Goal: Task Accomplishment & Management: Manage account settings

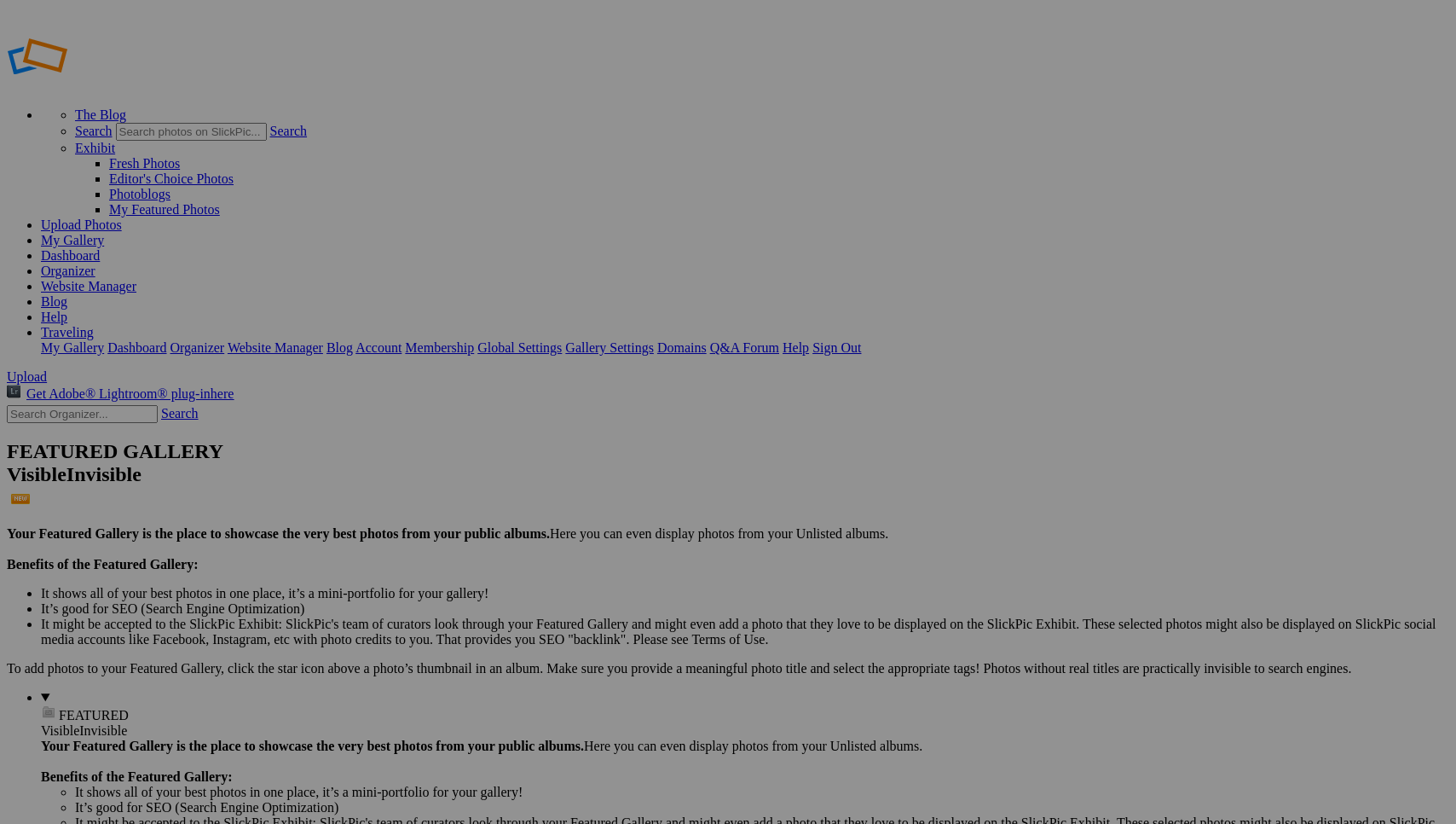
click at [576, 435] on input "2025, Norfolk, Virginia" at bounding box center [595, 444] width 185 height 18
click at [599, 436] on input "2025, Scott Kelby Norfolk, Virginia" at bounding box center [595, 444] width 185 height 18
click at [605, 435] on input "2025, Kelby Norfolk, Virginia" at bounding box center [595, 444] width 185 height 18
click at [638, 435] on input "2025, Kelby World Wide Photo Norfolk, Virginia" at bounding box center [595, 444] width 185 height 18
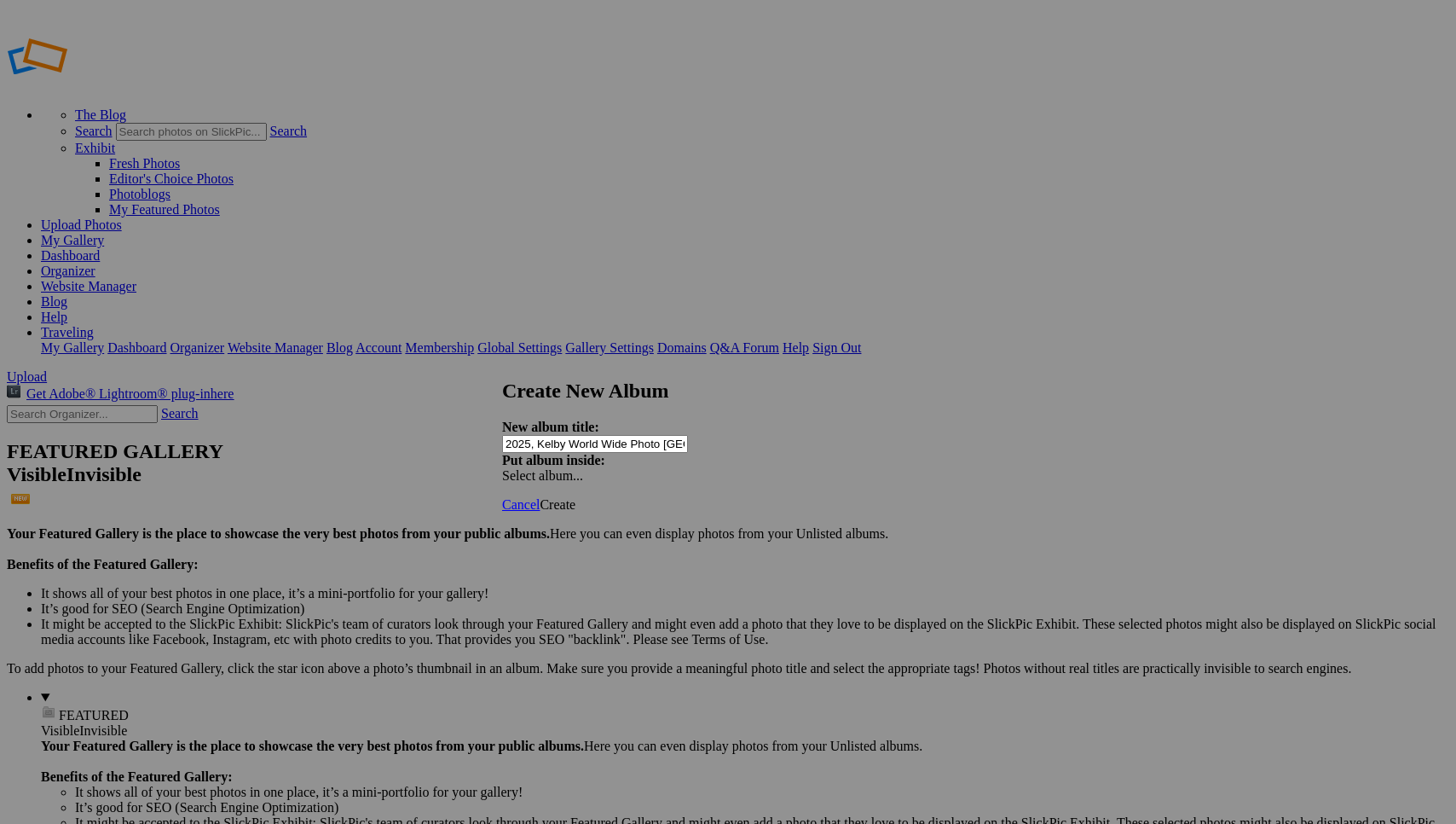
click at [684, 435] on input "2025, Kelby World Wide Photo Norfolk, Virginia" at bounding box center [595, 444] width 185 height 18
type input "2025, Kelby World Wide Photo Walk, [GEOGRAPHIC_DATA], [US_STATE]"
click at [576, 498] on span "Create" at bounding box center [557, 505] width 36 height 14
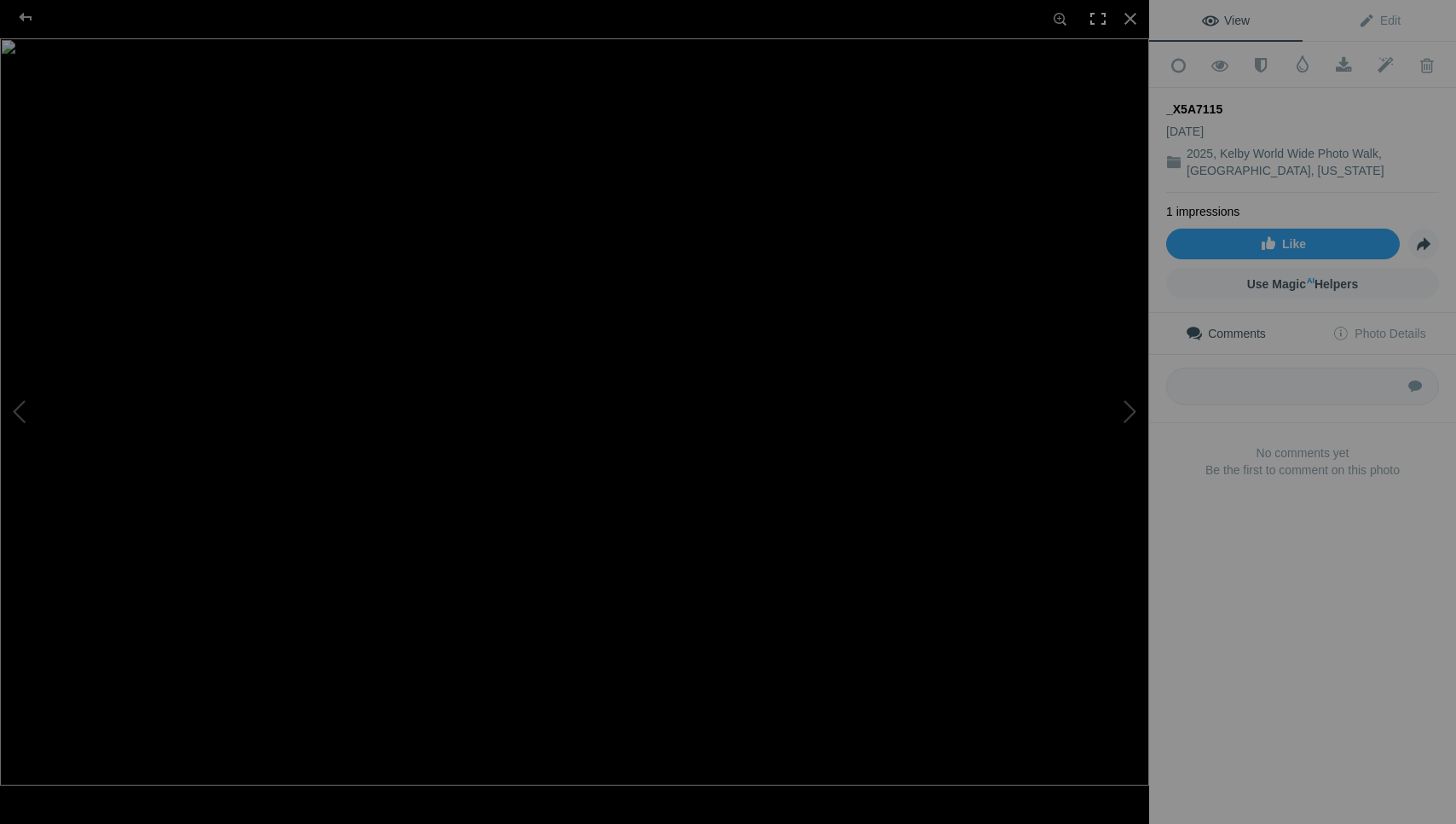
click at [1095, 15] on div at bounding box center [1098, 19] width 37 height 37
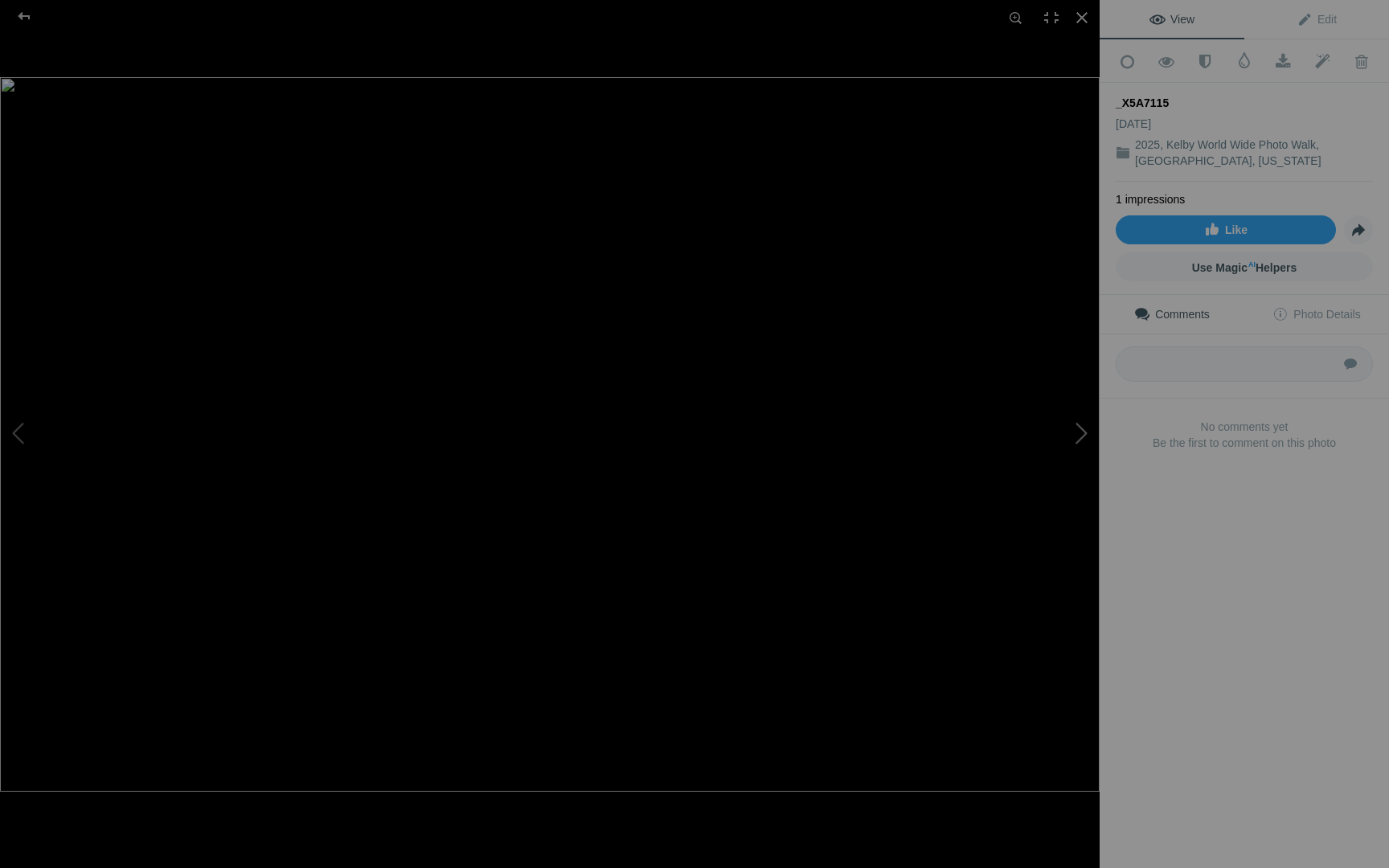
click at [1079, 429] on button at bounding box center [1039, 434] width 120 height 313
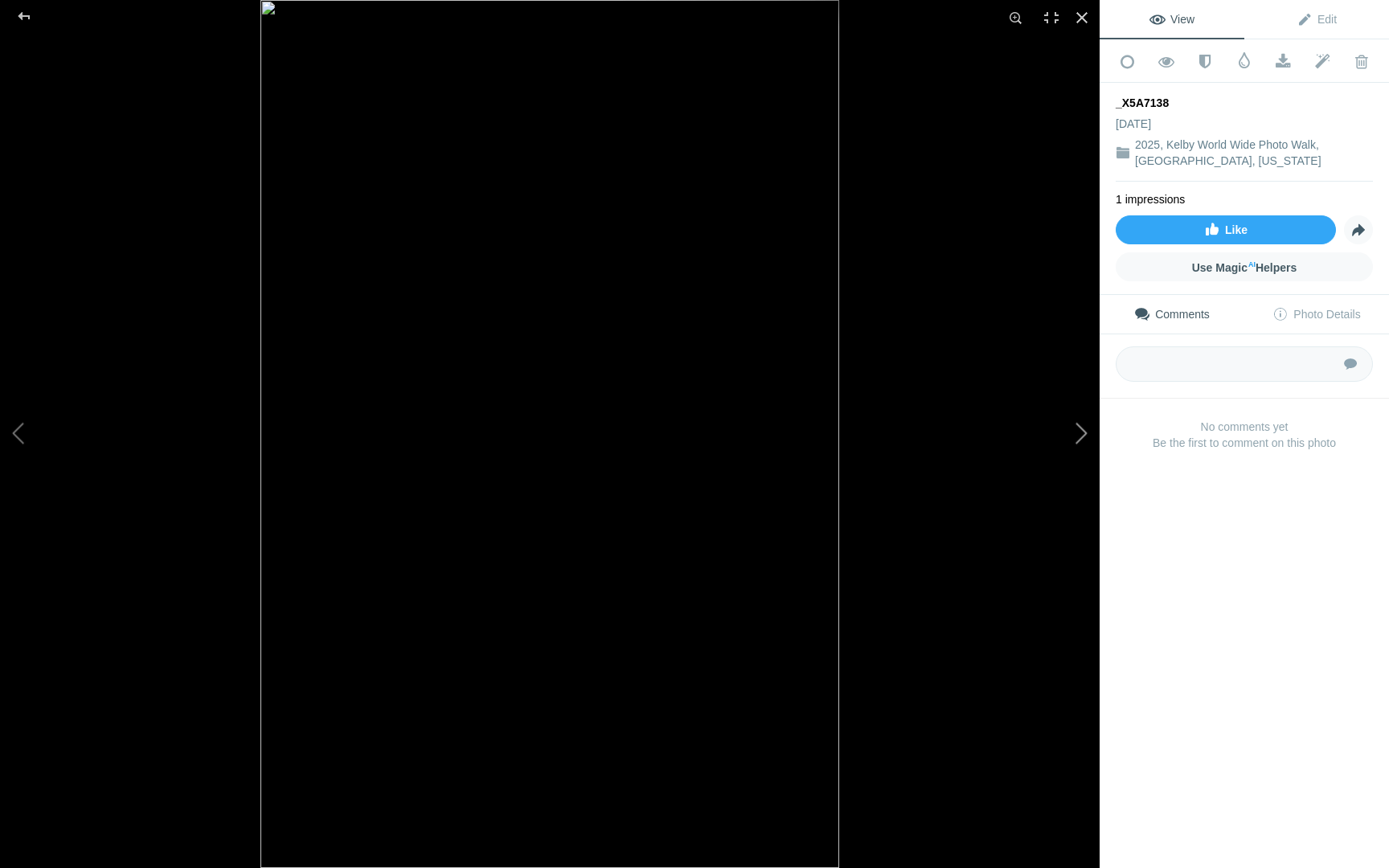
click at [1079, 429] on button at bounding box center [1039, 434] width 120 height 313
click at [1077, 16] on div at bounding box center [1081, 18] width 35 height 35
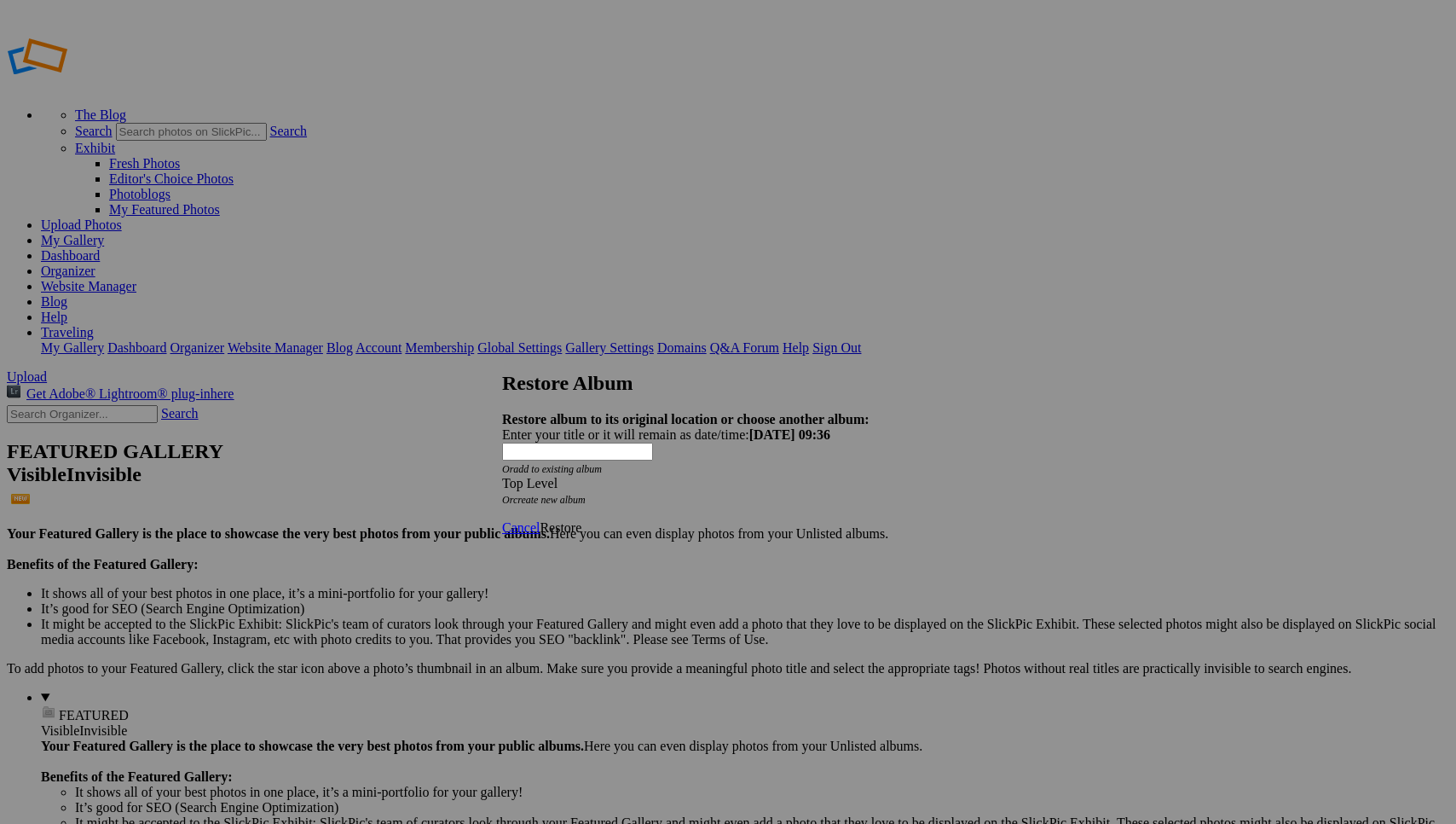
click at [581, 520] on span "Restore" at bounding box center [560, 527] width 42 height 14
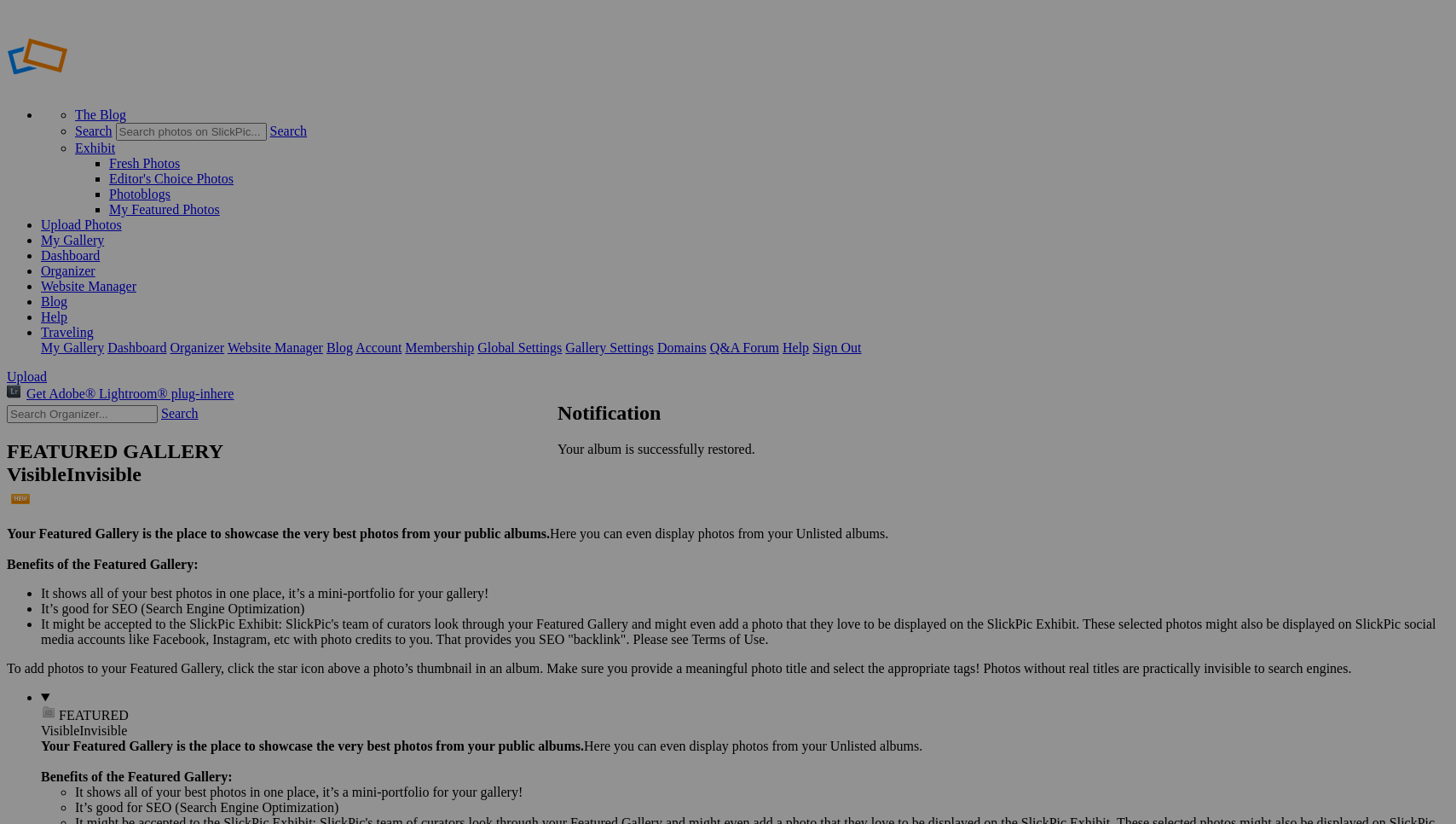
click at [577, 471] on span "OK" at bounding box center [567, 478] width 20 height 14
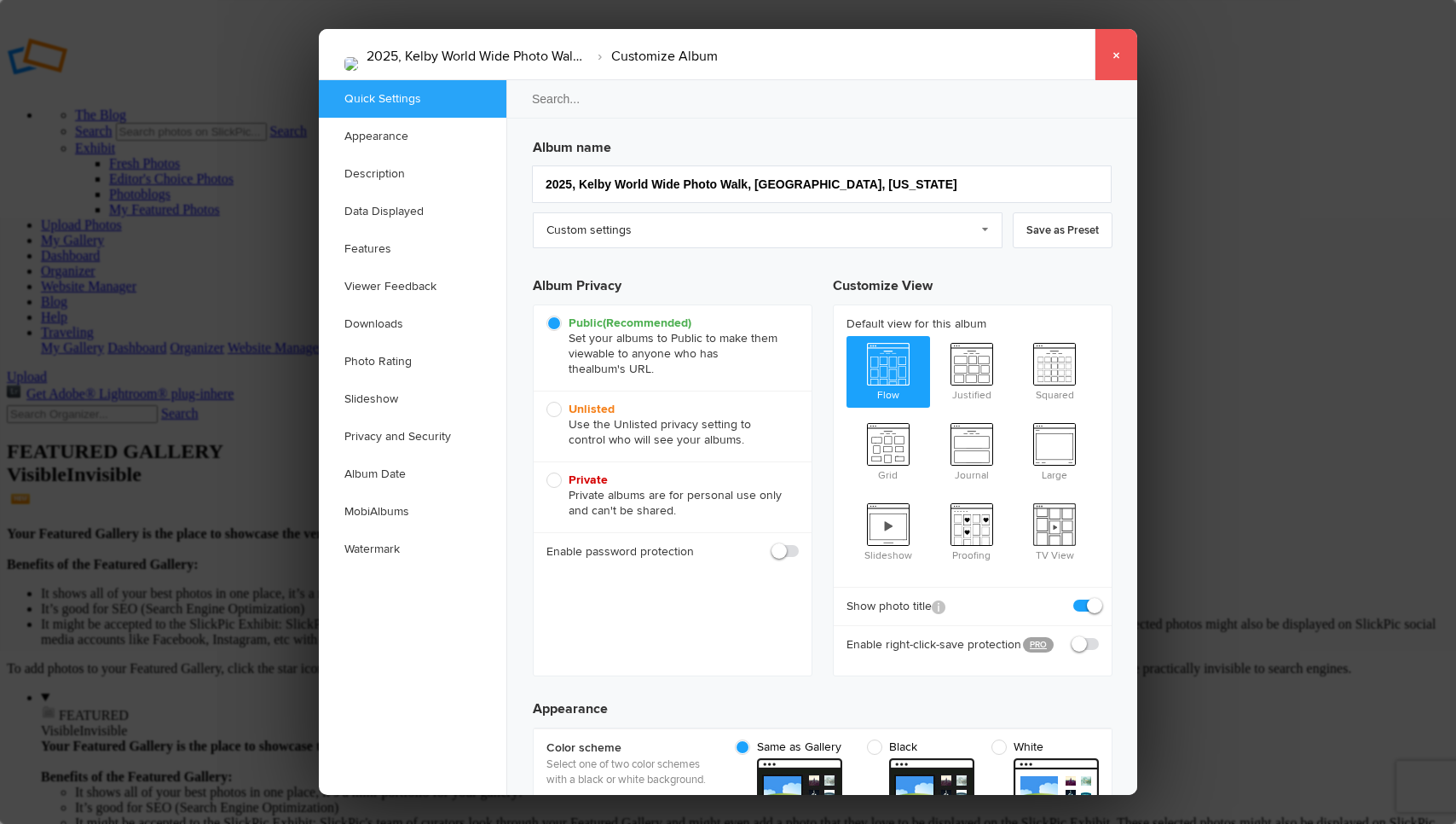
click at [1120, 55] on link "×" at bounding box center [1116, 54] width 43 height 51
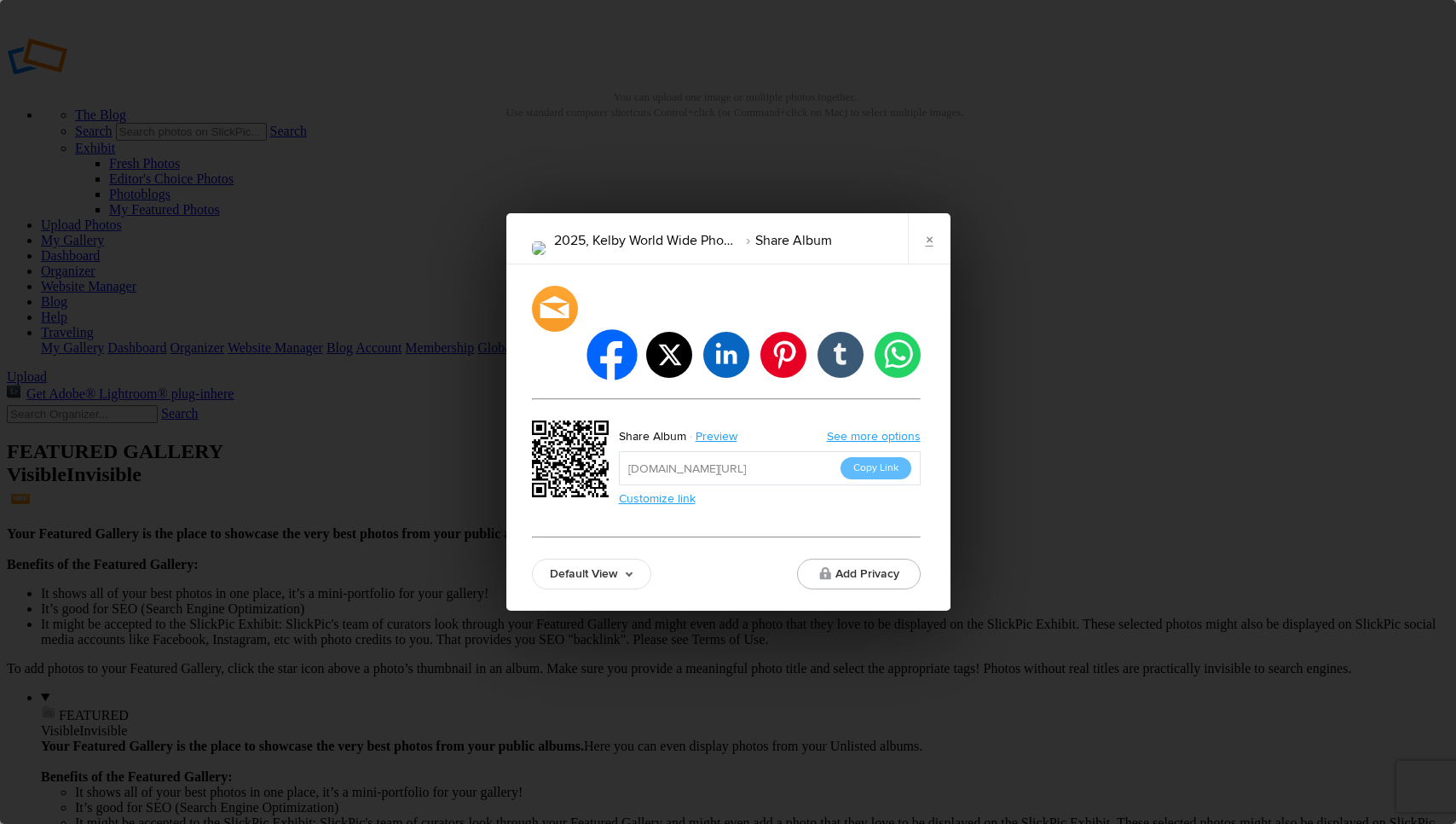
click at [608, 330] on li "facebook" at bounding box center [612, 354] width 50 height 50
click at [931, 263] on link "×" at bounding box center [929, 238] width 43 height 51
